Goal: Use online tool/utility: Utilize a website feature to perform a specific function

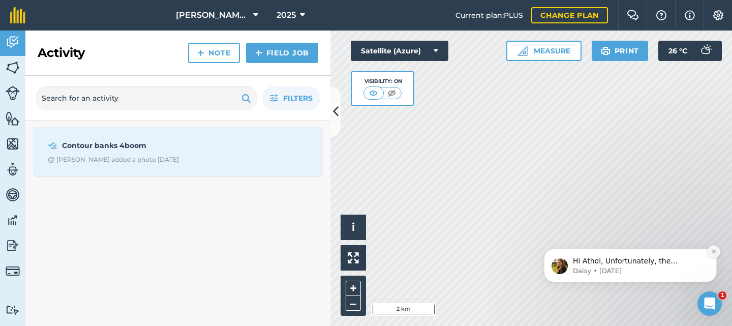
click at [715, 251] on icon "Dismiss notification" at bounding box center [714, 251] width 6 height 6
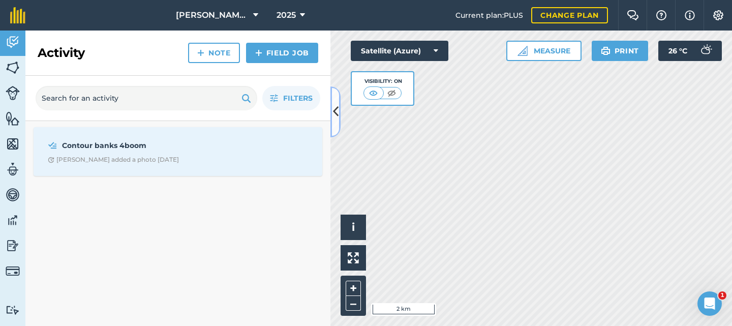
click at [334, 112] on icon at bounding box center [336, 112] width 6 height 18
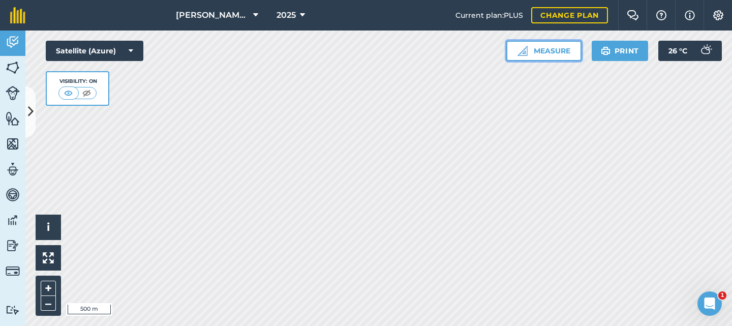
click at [571, 56] on button "Measure" at bounding box center [543, 51] width 75 height 20
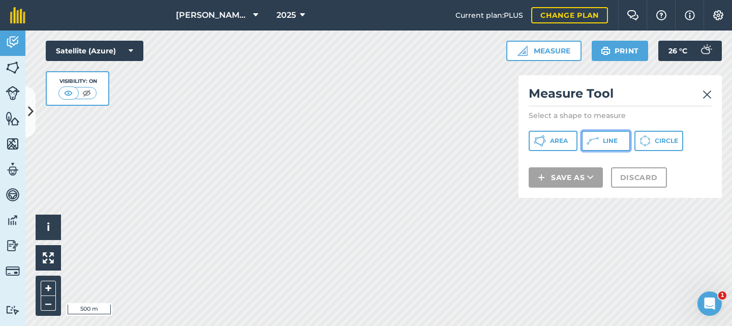
click at [609, 141] on span "Line" at bounding box center [610, 141] width 15 height 8
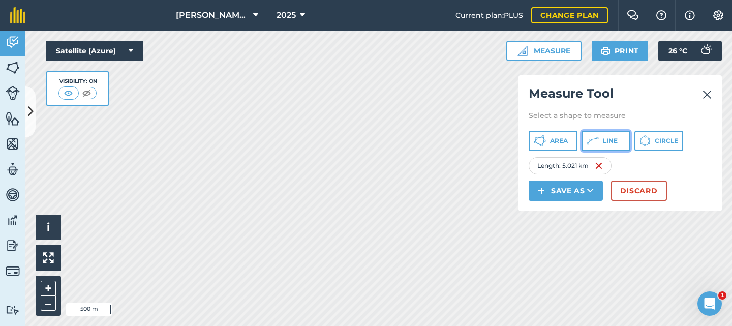
click at [598, 140] on icon at bounding box center [592, 141] width 12 height 12
click at [597, 135] on icon at bounding box center [592, 141] width 12 height 12
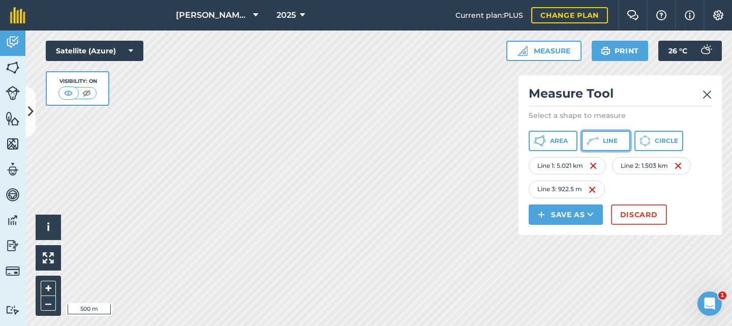
click at [599, 143] on button "Line" at bounding box center [605, 141] width 49 height 20
click at [600, 141] on button "Line" at bounding box center [605, 141] width 49 height 20
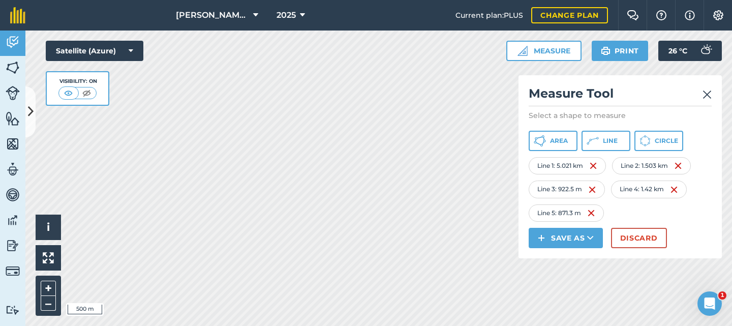
click at [707, 95] on img at bounding box center [706, 94] width 9 height 12
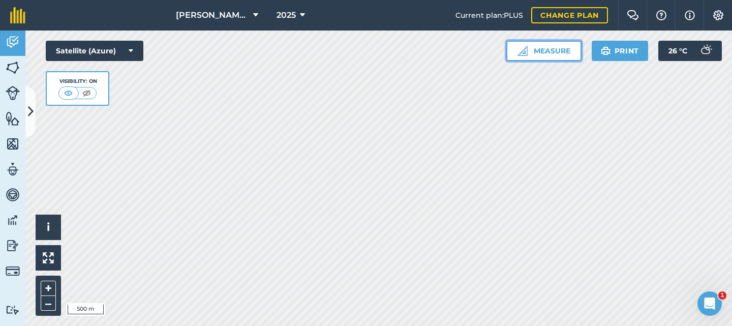
click at [545, 50] on button "Measure" at bounding box center [543, 51] width 75 height 20
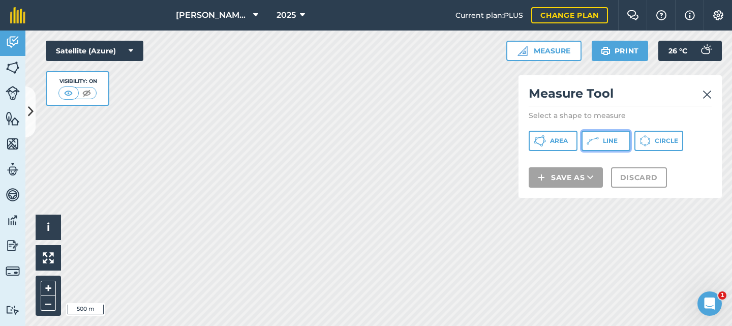
click at [600, 140] on button "Line" at bounding box center [605, 141] width 49 height 20
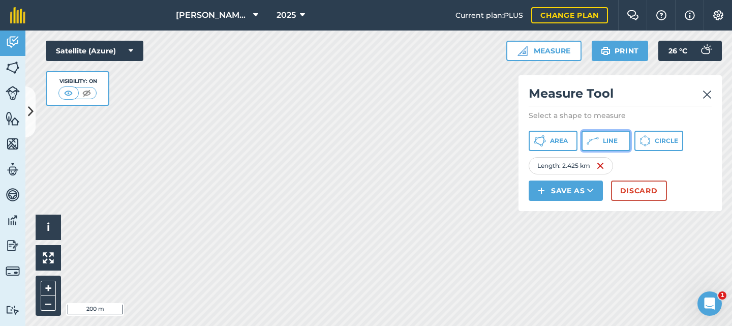
click at [614, 140] on span "Line" at bounding box center [610, 141] width 15 height 8
click at [611, 139] on span "Line" at bounding box center [610, 141] width 15 height 8
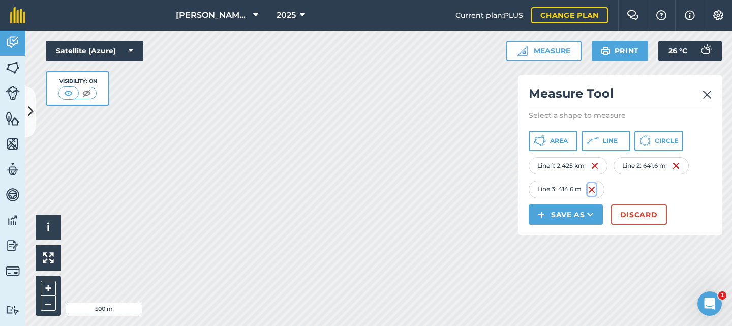
click at [593, 187] on img at bounding box center [591, 189] width 8 height 12
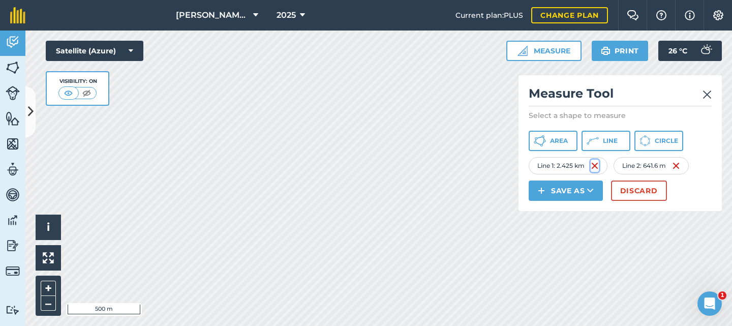
click at [597, 166] on img at bounding box center [594, 166] width 8 height 12
click at [600, 166] on div "Length : 641.6 m" at bounding box center [567, 165] width 79 height 17
click at [597, 166] on img at bounding box center [595, 166] width 8 height 12
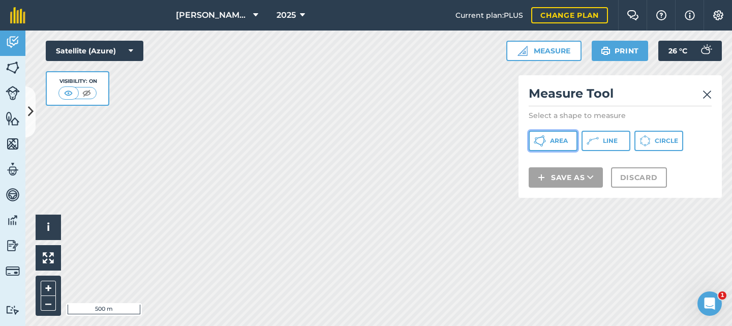
click at [565, 144] on span "Area" at bounding box center [559, 141] width 18 height 8
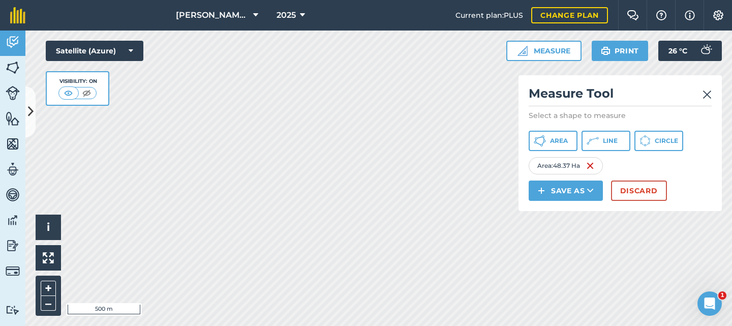
click at [707, 95] on img at bounding box center [706, 94] width 9 height 12
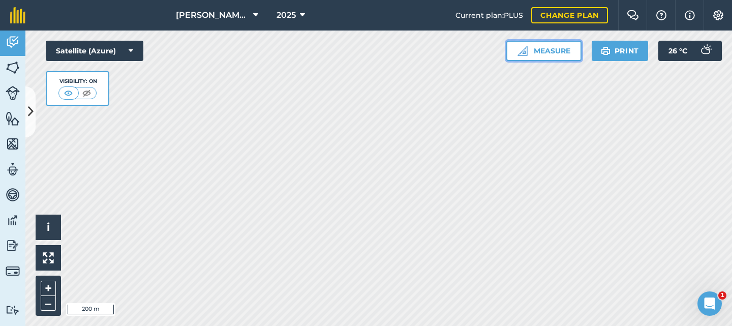
click at [535, 46] on button "Measure" at bounding box center [543, 51] width 75 height 20
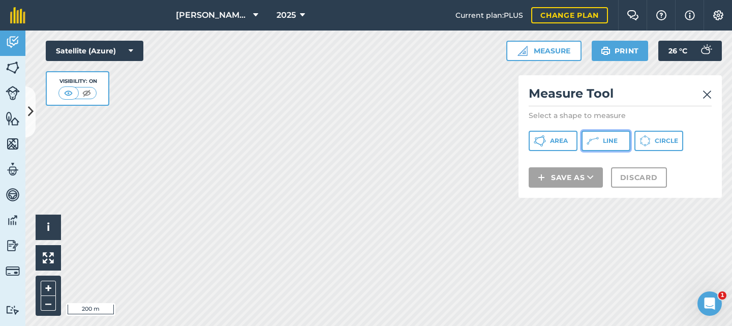
click at [597, 139] on icon at bounding box center [592, 141] width 12 height 12
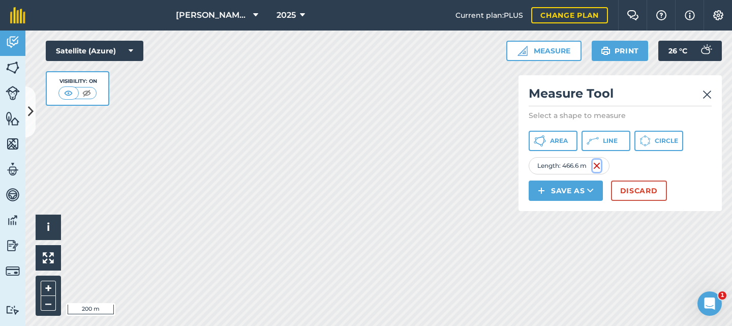
click at [599, 167] on img at bounding box center [596, 166] width 8 height 12
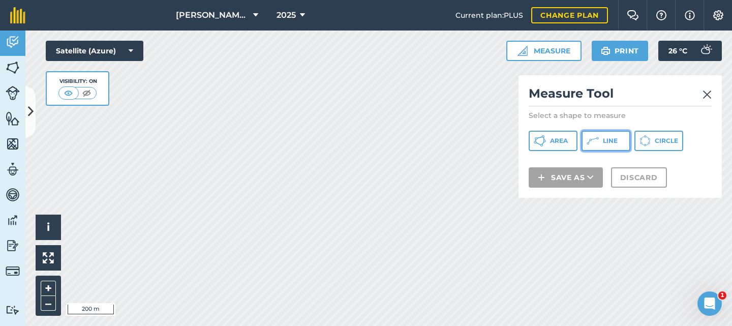
click at [601, 139] on button "Line" at bounding box center [605, 141] width 49 height 20
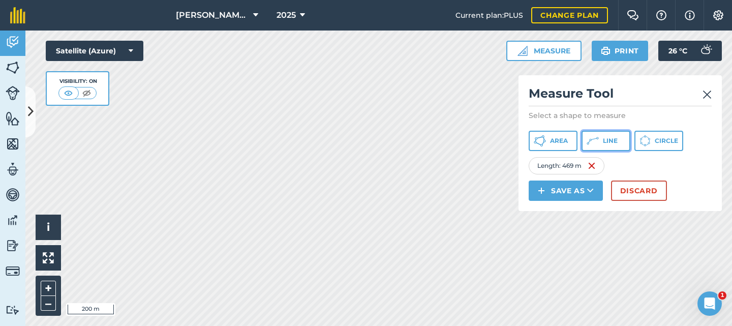
click at [601, 137] on button "Line" at bounding box center [605, 141] width 49 height 20
click at [592, 142] on icon at bounding box center [592, 141] width 12 height 12
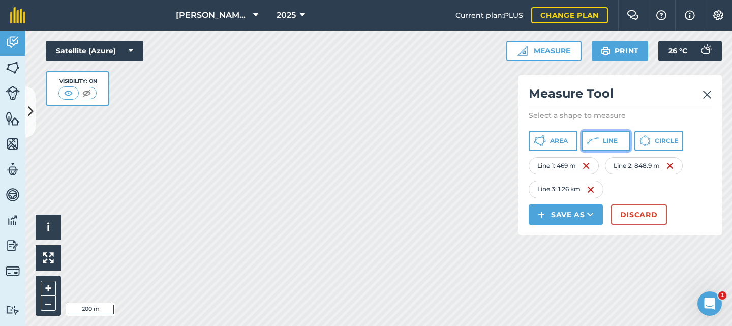
click at [596, 140] on icon at bounding box center [592, 141] width 12 height 12
click at [708, 96] on img at bounding box center [706, 94] width 9 height 12
